Goal: Task Accomplishment & Management: Manage account settings

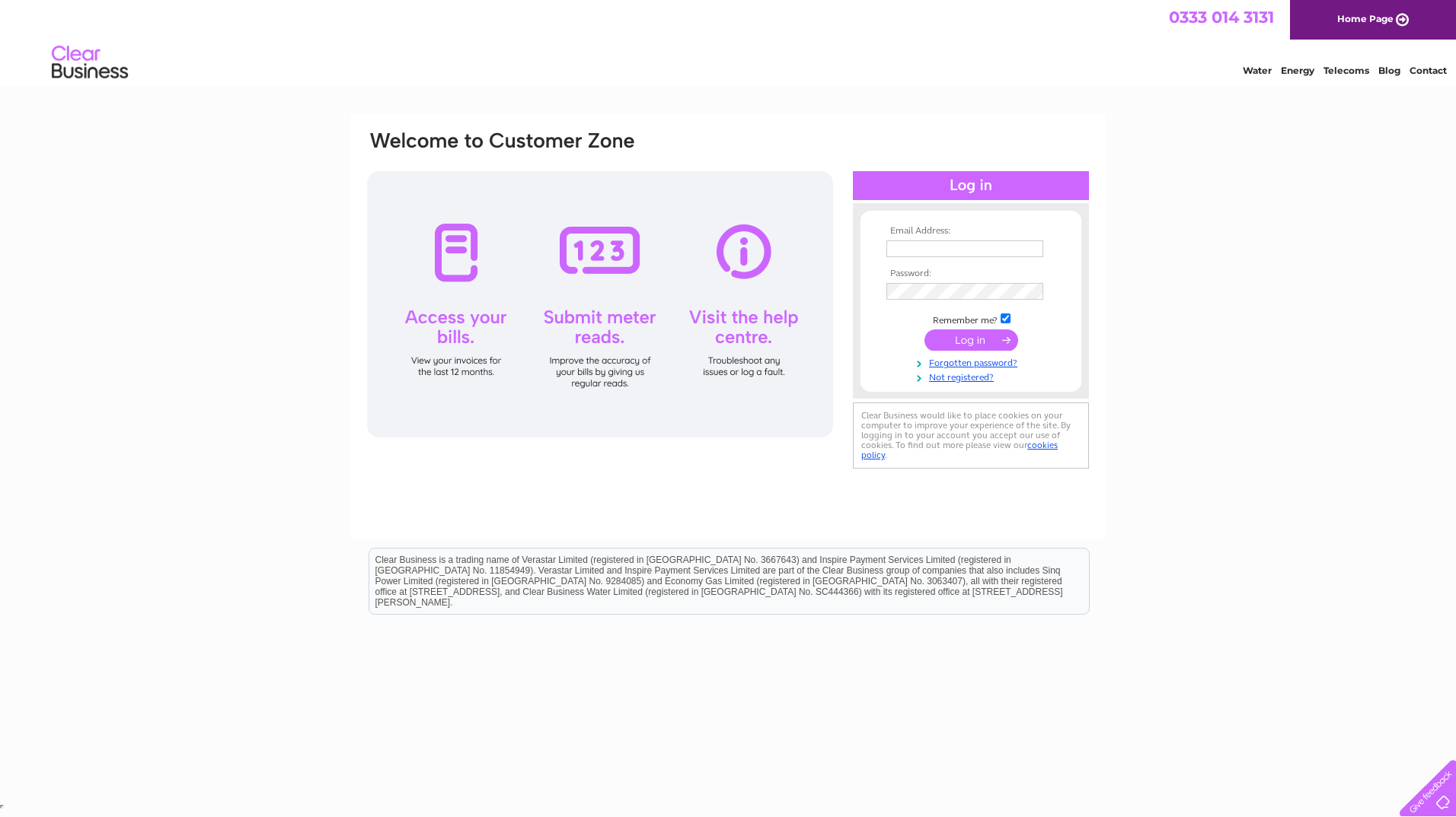
type input "[EMAIL_ADDRESS][DOMAIN_NAME]"
drag, startPoint x: 940, startPoint y: 337, endPoint x: 794, endPoint y: 27, distance: 342.7
click at [940, 337] on input "submit" at bounding box center [971, 340] width 94 height 22
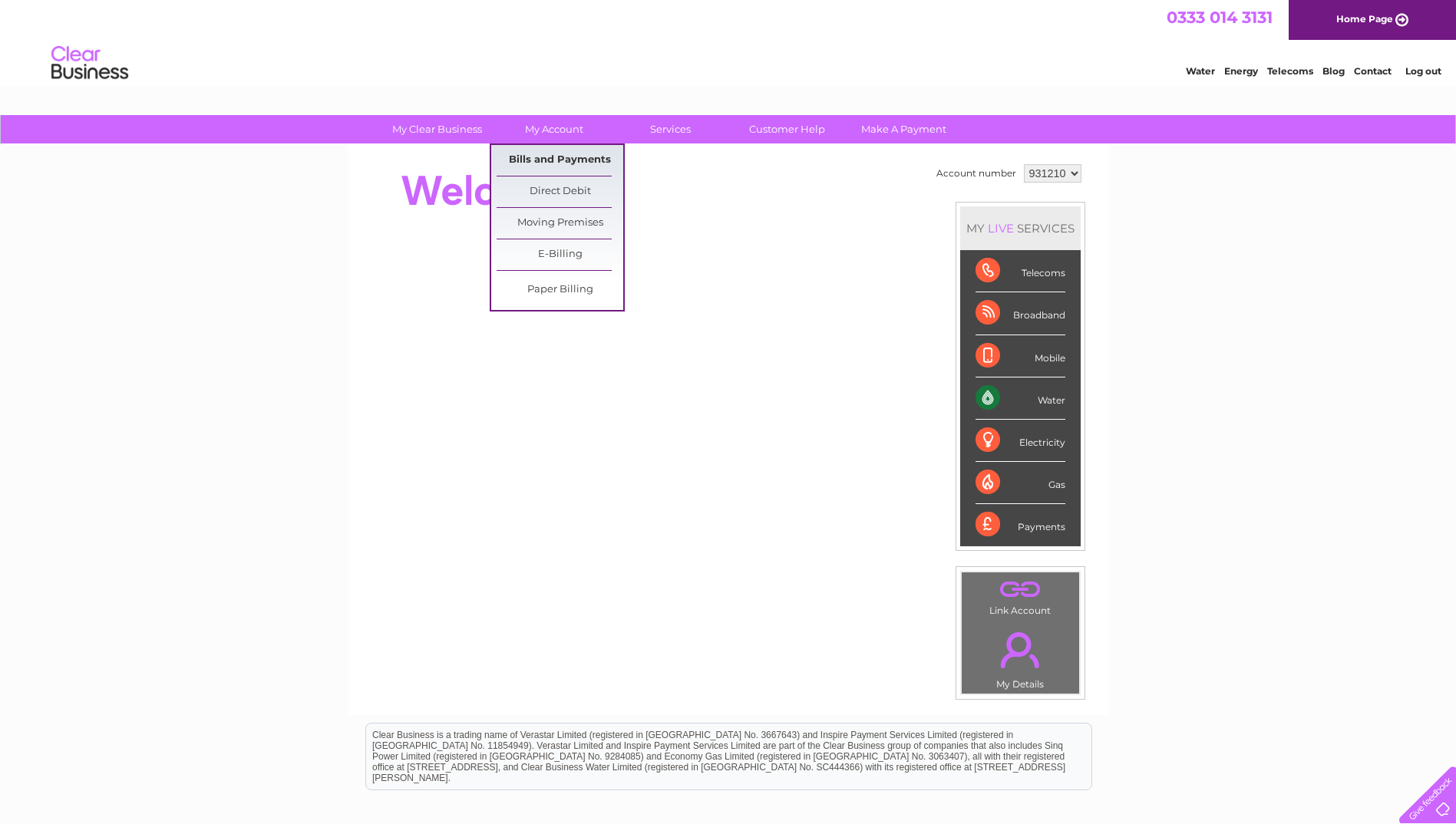
click at [546, 154] on link "Bills and Payments" at bounding box center [559, 160] width 127 height 31
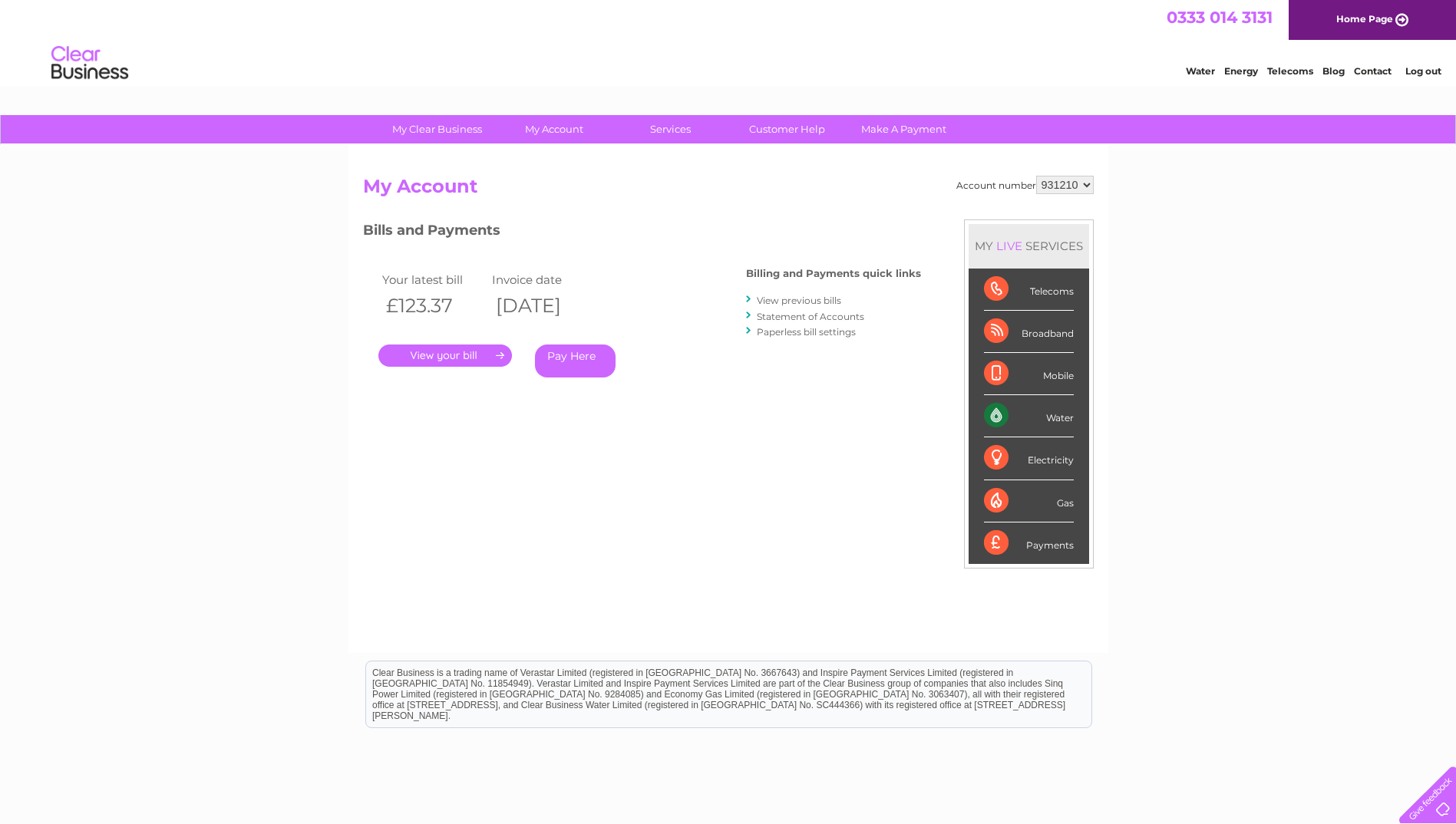
click at [445, 359] on link "." at bounding box center [445, 355] width 134 height 22
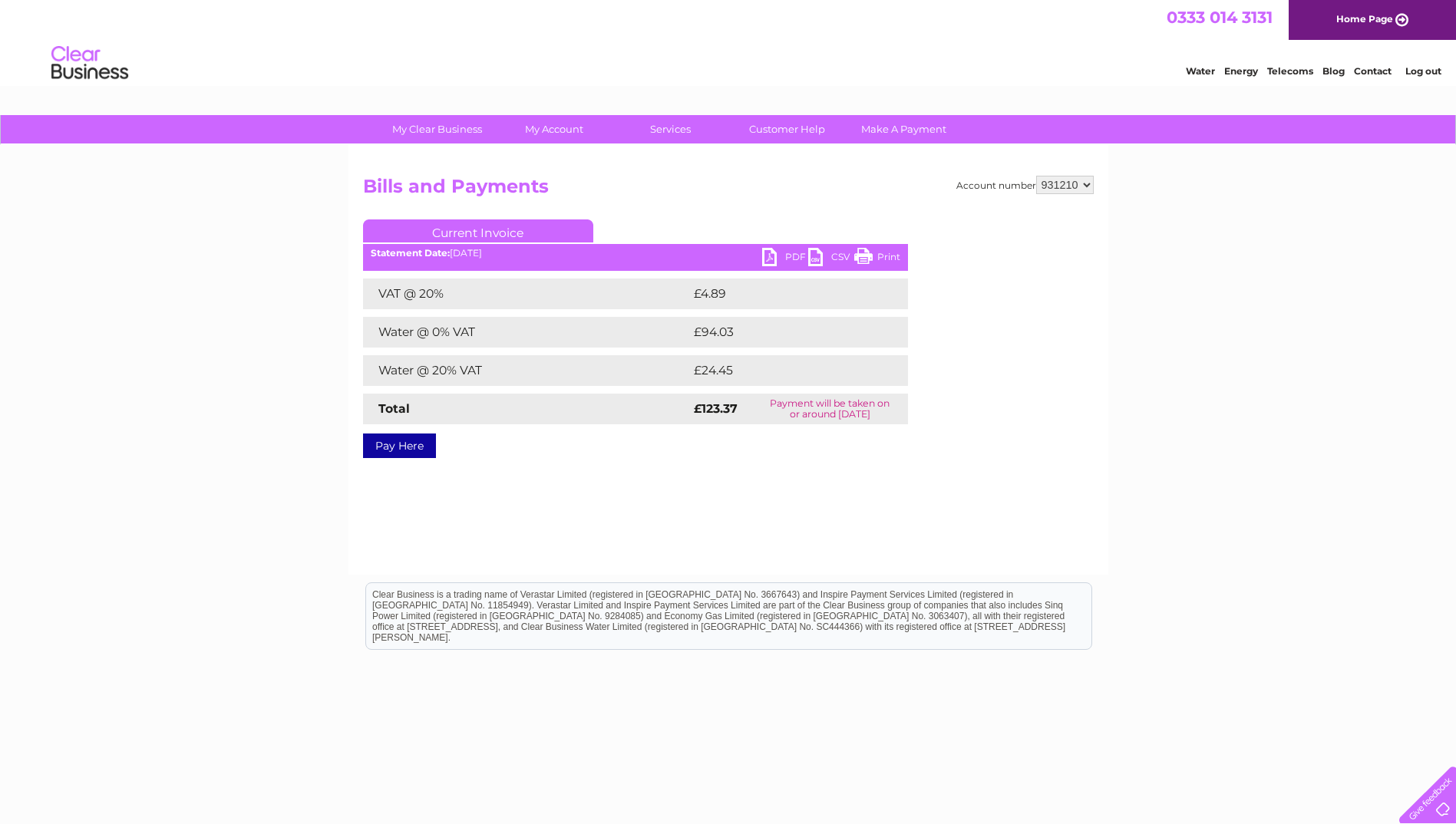
click at [779, 255] on link "PDF" at bounding box center [785, 259] width 46 height 22
